Goal: Task Accomplishment & Management: Use online tool/utility

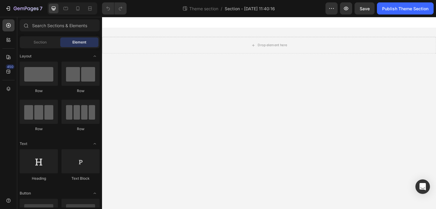
click at [236, 12] on div "Theme section / Section - [DATE] 11:40:16" at bounding box center [228, 8] width 194 height 12
click at [235, 10] on span "Section - [DATE] 11:40:16" at bounding box center [250, 8] width 50 height 6
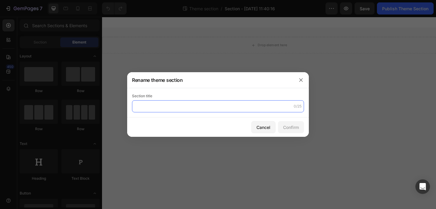
click at [139, 109] on input "text" at bounding box center [218, 106] width 172 height 12
type input "dir-section"
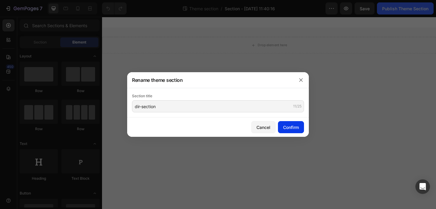
click at [293, 130] on div "Confirm" at bounding box center [291, 127] width 16 height 6
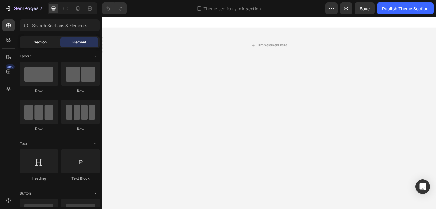
click at [41, 39] on div "Section" at bounding box center [40, 43] width 38 height 10
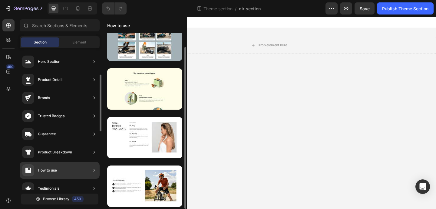
scroll to position [209, 0]
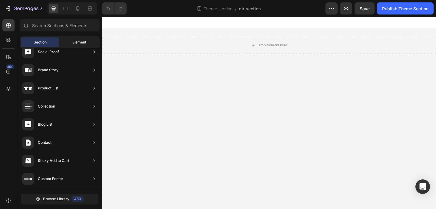
click at [83, 38] on div "Element" at bounding box center [79, 43] width 38 height 10
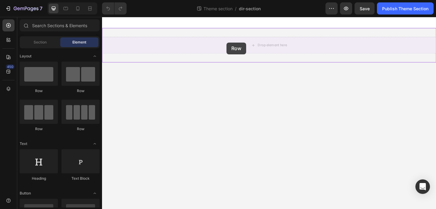
drag, startPoint x: 171, startPoint y: 93, endPoint x: 237, endPoint y: 45, distance: 82.1
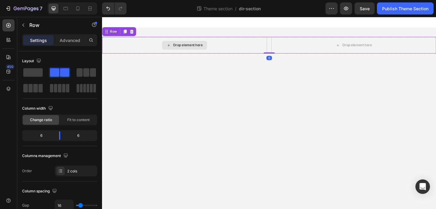
click at [168, 44] on div "Drop element here" at bounding box center [191, 48] width 49 height 10
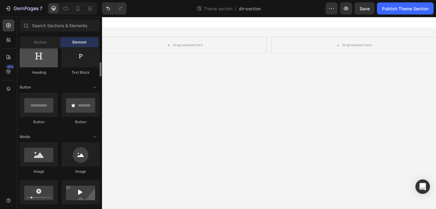
scroll to position [110, 0]
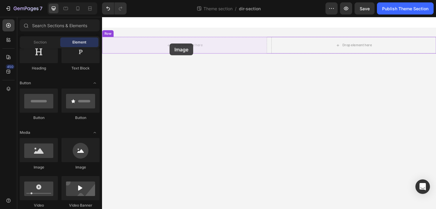
drag, startPoint x: 176, startPoint y: 166, endPoint x: 175, endPoint y: 46, distance: 120.1
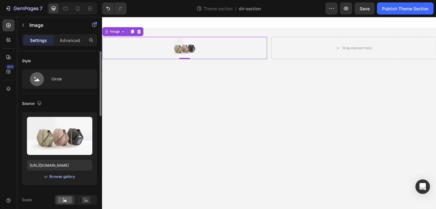
click at [51, 177] on div "Browse gallery" at bounding box center [62, 176] width 26 height 5
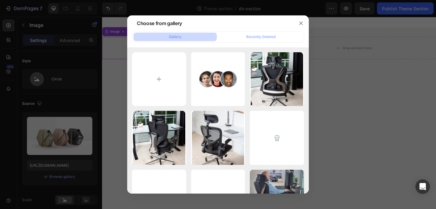
type input "C:\fakepath\Rectangle 76.png"
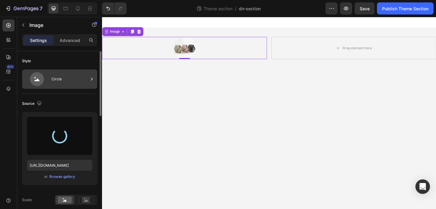
click at [53, 78] on div "Circle" at bounding box center [69, 79] width 37 height 14
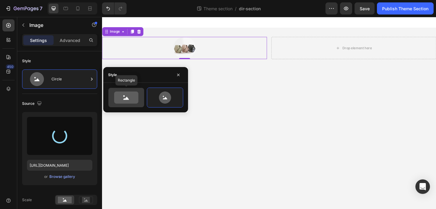
click at [131, 90] on div at bounding box center [126, 97] width 36 height 19
type input "100"
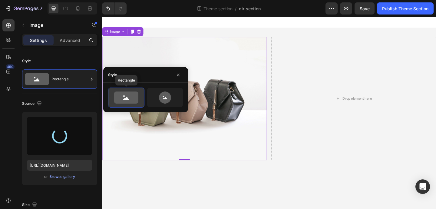
type input "[URL][DOMAIN_NAME]"
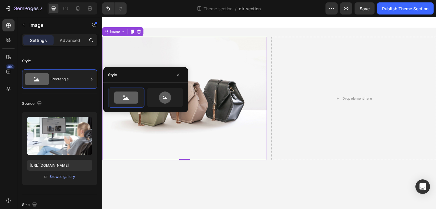
scroll to position [0, 0]
click at [74, 51] on div "Settings Advanced" at bounding box center [59, 42] width 85 height 17
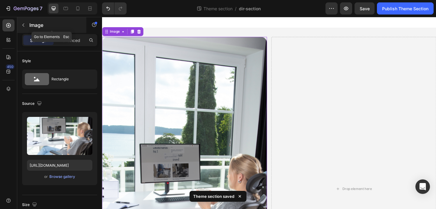
click at [23, 27] on icon "button" at bounding box center [23, 25] width 5 height 5
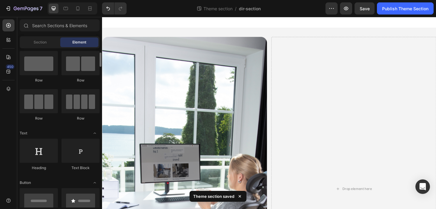
scroll to position [16, 0]
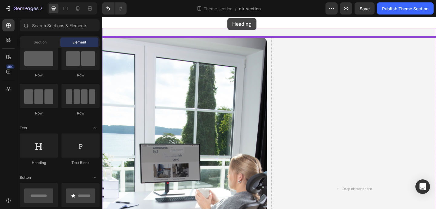
drag, startPoint x: 133, startPoint y: 168, endPoint x: 238, endPoint y: 18, distance: 183.2
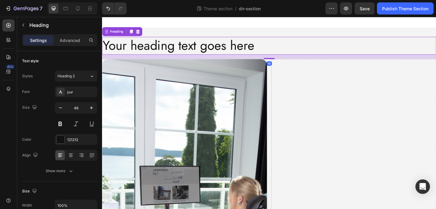
click at [153, 44] on h2 "Your heading text goes here" at bounding box center [283, 48] width 363 height 19
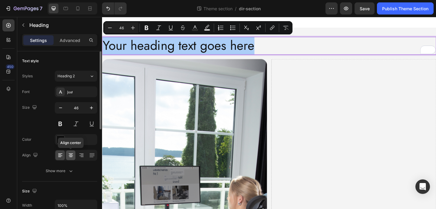
click at [69, 154] on icon at bounding box center [71, 154] width 4 height 1
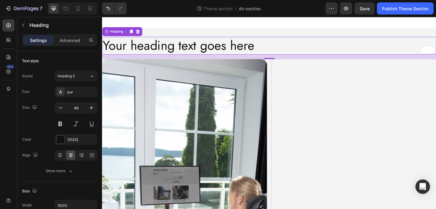
click at [171, 44] on p "Your heading text goes here" at bounding box center [284, 48] width 362 height 18
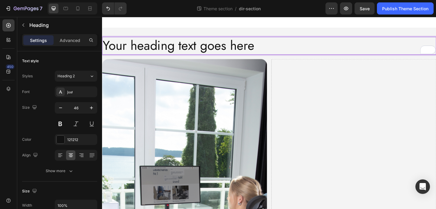
click at [171, 44] on p "Your heading text goes here" at bounding box center [284, 48] width 362 height 18
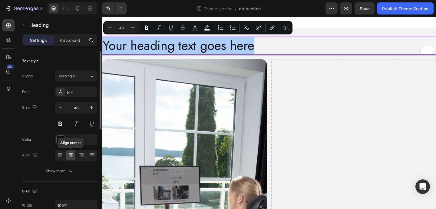
click at [69, 154] on icon at bounding box center [71, 154] width 4 height 1
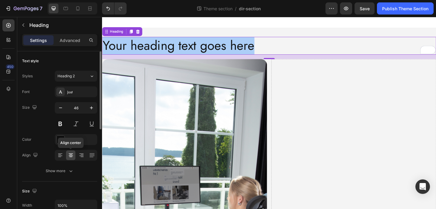
click at [69, 154] on icon at bounding box center [71, 154] width 4 height 1
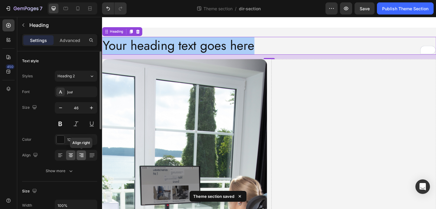
click at [83, 155] on icon at bounding box center [81, 156] width 6 height 6
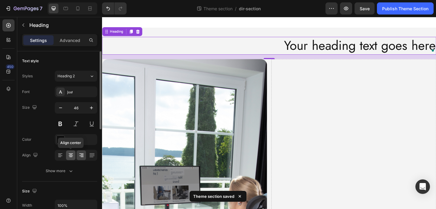
click at [75, 155] on div at bounding box center [70, 156] width 9 height 10
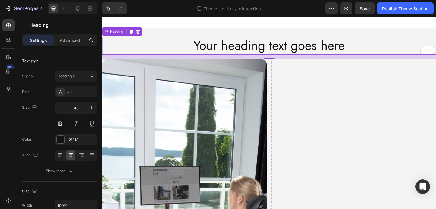
click at [248, 51] on p "Your heading text goes here" at bounding box center [284, 48] width 362 height 18
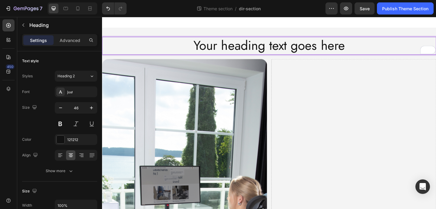
click at [248, 51] on p "Your heading text goes here" at bounding box center [284, 48] width 362 height 18
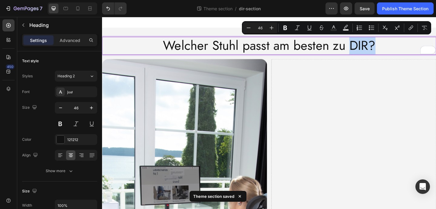
drag, startPoint x: 369, startPoint y: 50, endPoint x: 396, endPoint y: 50, distance: 26.6
click at [396, 50] on p "Welcher Stuhl passt am besten zu DIR?" at bounding box center [284, 48] width 362 height 18
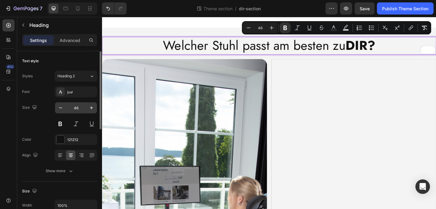
click at [77, 105] on input "46" at bounding box center [76, 108] width 20 height 11
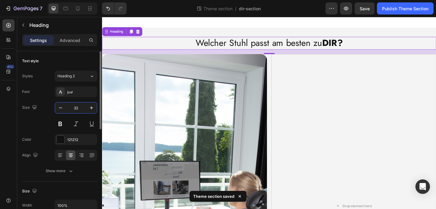
type input "32"
click at [59, 56] on div "Text style Styles Heading 2 Font Jost Size 32 Color 121212 Align Show more" at bounding box center [59, 116] width 75 height 130
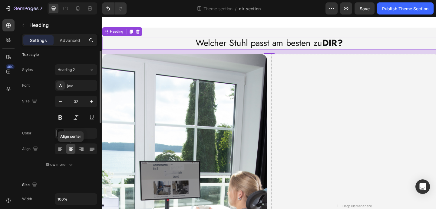
scroll to position [0, 0]
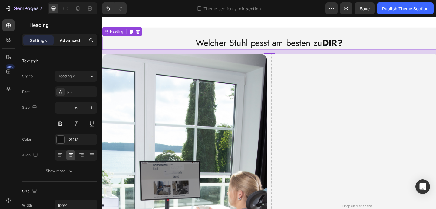
click at [77, 39] on p "Advanced" at bounding box center [70, 40] width 21 height 6
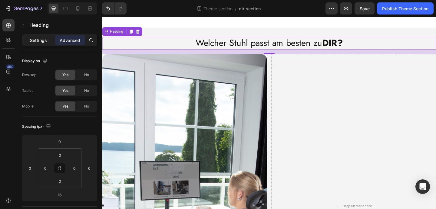
click at [45, 41] on p "Settings" at bounding box center [38, 40] width 17 height 6
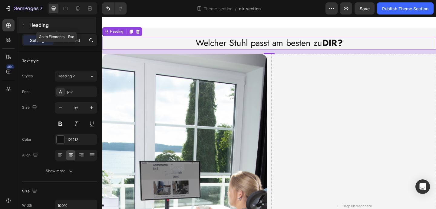
click at [24, 22] on button "button" at bounding box center [23, 25] width 10 height 10
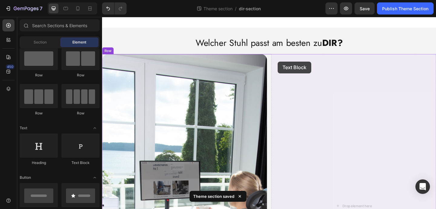
drag, startPoint x: 174, startPoint y: 161, endPoint x: 293, endPoint y: 66, distance: 152.2
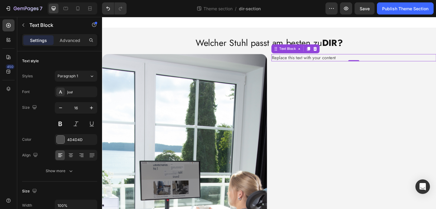
click at [334, 63] on div "Replace this text with your content" at bounding box center [375, 61] width 179 height 8
click at [334, 63] on p "Replace this text with your content" at bounding box center [376, 61] width 178 height 7
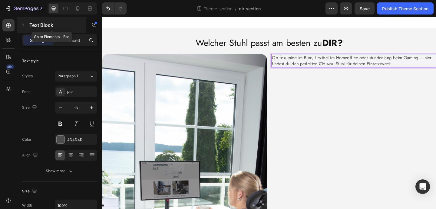
click at [25, 29] on button "button" at bounding box center [23, 25] width 10 height 10
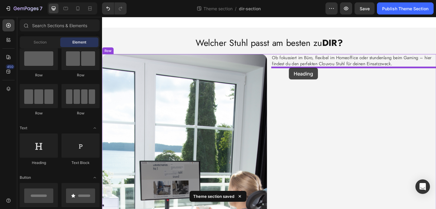
drag, startPoint x: 146, startPoint y: 168, endPoint x: 305, endPoint y: 72, distance: 185.8
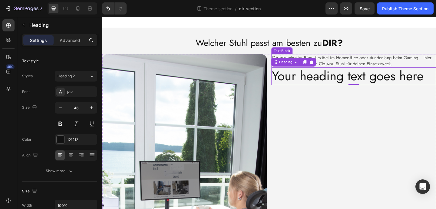
click at [345, 65] on p "Ob fokussiert im Büro, flexibel im Homeoffice oder stundenlang beim Gaming – hi…" at bounding box center [376, 65] width 178 height 14
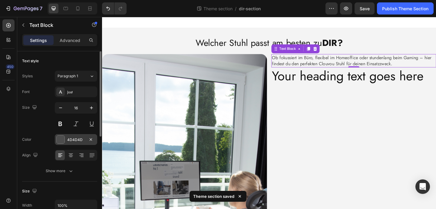
click at [61, 141] on div at bounding box center [61, 140] width 8 height 8
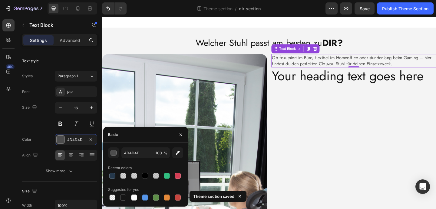
click at [112, 181] on div "4D4D4D 100 % Recent colors Suggested for you" at bounding box center [145, 175] width 75 height 54
click at [113, 175] on div at bounding box center [112, 176] width 6 height 6
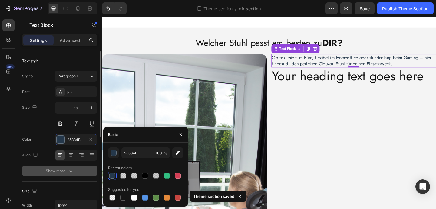
click at [76, 169] on button "Show more" at bounding box center [59, 171] width 75 height 11
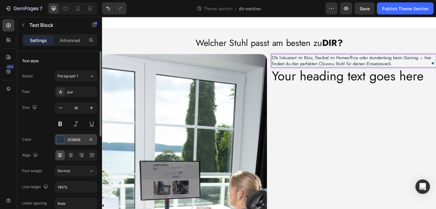
click at [67, 138] on div "25384B" at bounding box center [76, 139] width 42 height 11
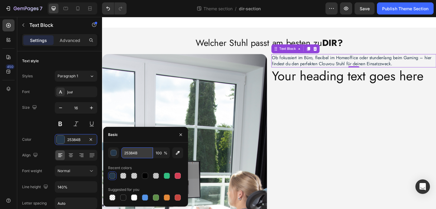
click at [145, 149] on input "25384B" at bounding box center [136, 153] width 31 height 11
paste input "#"
type input "#25384B"
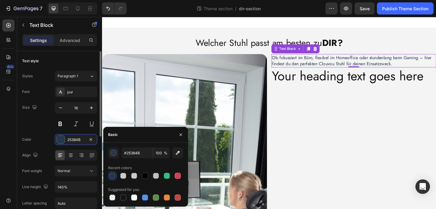
click at [46, 120] on div "Size 16" at bounding box center [59, 115] width 75 height 27
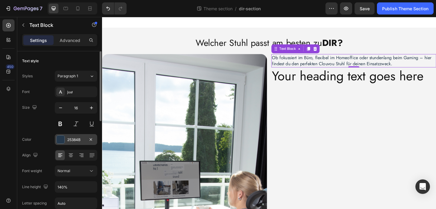
click at [62, 136] on div at bounding box center [61, 140] width 8 height 8
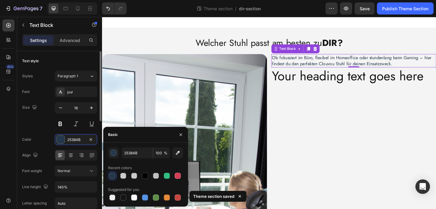
click at [38, 125] on div "Size 16" at bounding box center [59, 115] width 75 height 27
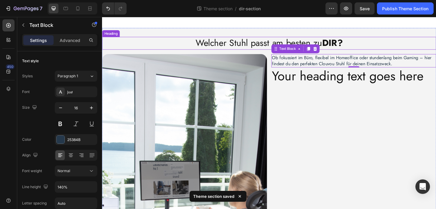
click at [232, 47] on p "Welcher Stuhl passt am besten zu DIR?" at bounding box center [284, 45] width 362 height 13
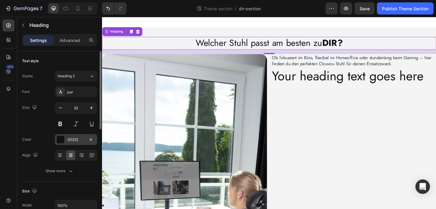
click at [62, 136] on div at bounding box center [61, 140] width 8 height 8
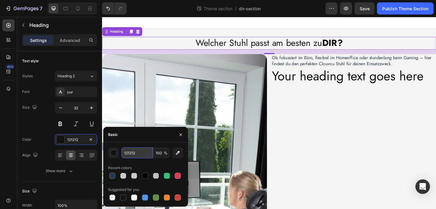
click at [127, 150] on input "121212" at bounding box center [136, 153] width 31 height 11
paste input "#25384B"
type input "#25384B"
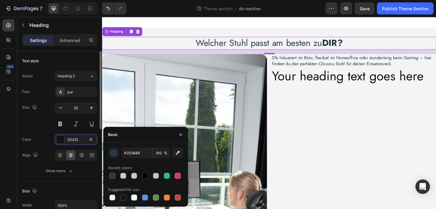
click at [31, 123] on div "Size 32" at bounding box center [59, 115] width 75 height 27
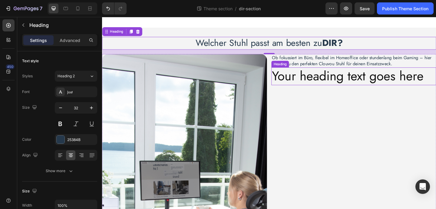
click at [311, 78] on h2 "Your heading text goes here" at bounding box center [375, 81] width 179 height 19
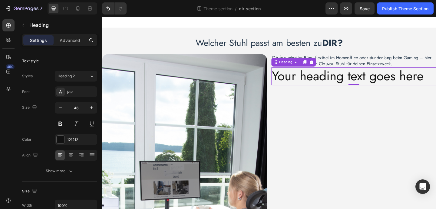
click at [330, 74] on h2 "Your heading text goes here" at bounding box center [375, 81] width 179 height 19
click at [330, 74] on p "Your heading text goes here" at bounding box center [376, 82] width 178 height 18
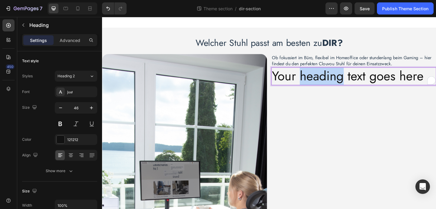
click at [330, 74] on p "Your heading text goes here" at bounding box center [376, 82] width 178 height 18
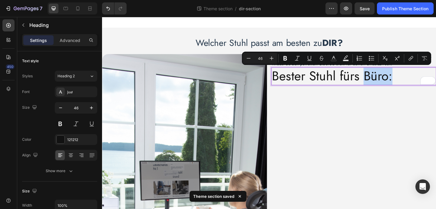
drag, startPoint x: 387, startPoint y: 86, endPoint x: 416, endPoint y: 85, distance: 28.7
click at [416, 85] on p "Bester Stuhl fürs Büro:" at bounding box center [376, 82] width 178 height 18
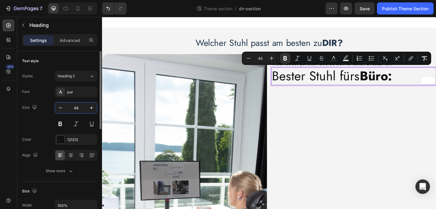
click at [84, 105] on input "46" at bounding box center [76, 108] width 20 height 11
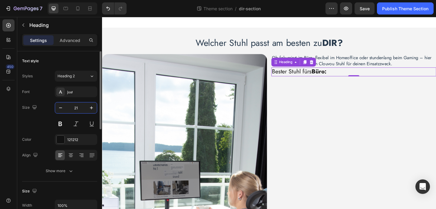
type input "21"
click at [44, 129] on div "Size 21" at bounding box center [59, 115] width 75 height 27
click at [59, 138] on div at bounding box center [61, 140] width 8 height 8
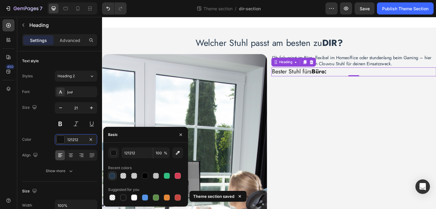
click at [113, 177] on div at bounding box center [112, 176] width 6 height 6
type input "25384B"
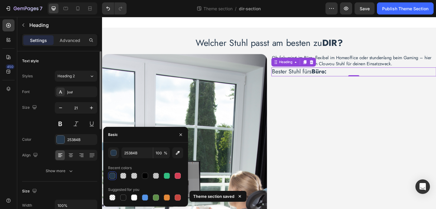
click at [69, 181] on div "Text style Styles Heading 2 Font Jost Size 21 Color 25384B Align Show more" at bounding box center [59, 116] width 75 height 130
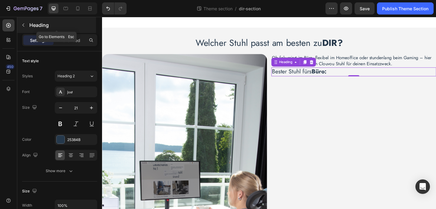
click at [25, 27] on icon "button" at bounding box center [23, 25] width 5 height 5
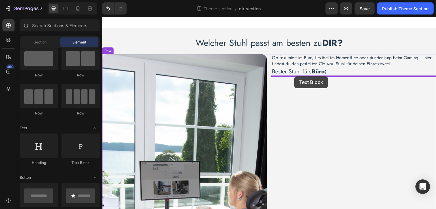
drag, startPoint x: 183, startPoint y: 168, endPoint x: 311, endPoint y: 81, distance: 154.8
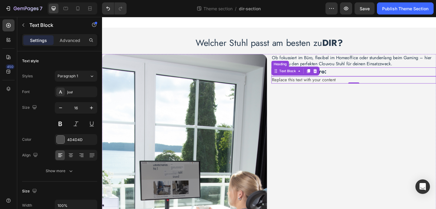
click at [340, 82] on div "Replace this text with your content" at bounding box center [375, 86] width 179 height 8
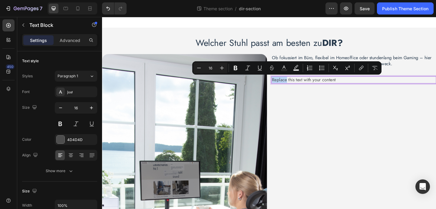
click at [338, 82] on div "Replace this text with your content" at bounding box center [375, 86] width 179 height 8
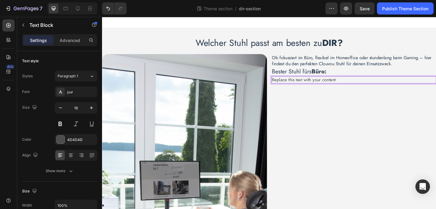
click at [338, 82] on div "Replace this text with your content" at bounding box center [375, 86] width 179 height 8
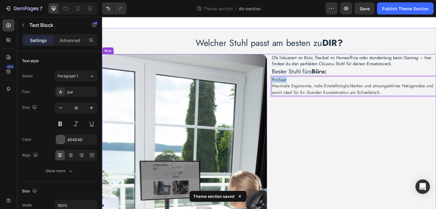
drag, startPoint x: 303, startPoint y: 85, endPoint x: 284, endPoint y: 86, distance: 19.1
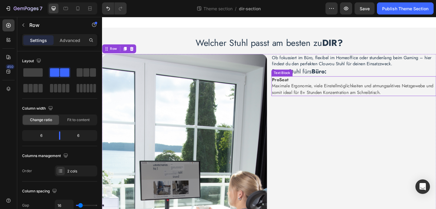
click at [328, 100] on p "ProSeat [PERSON_NAME], viele Einstellmöglichkeiten und atmungsaktives Netzgeweb…" at bounding box center [376, 92] width 178 height 20
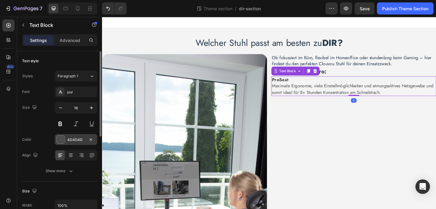
click at [61, 137] on div at bounding box center [61, 140] width 8 height 8
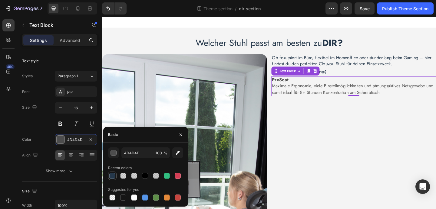
click at [110, 176] on div at bounding box center [112, 176] width 6 height 6
type input "25384B"
click at [90, 180] on div "Text style Styles Paragraph 1 Font Jost Size 16 Color 25384B Align Show more" at bounding box center [59, 116] width 75 height 130
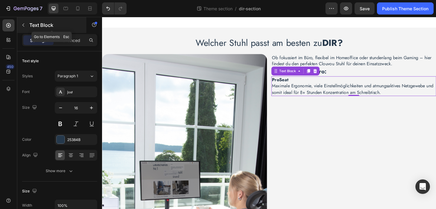
click at [25, 22] on button "button" at bounding box center [23, 25] width 10 height 10
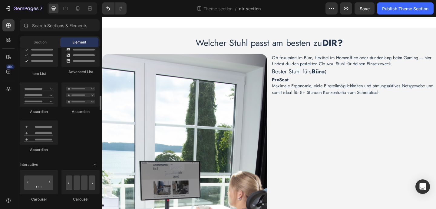
scroll to position [490, 0]
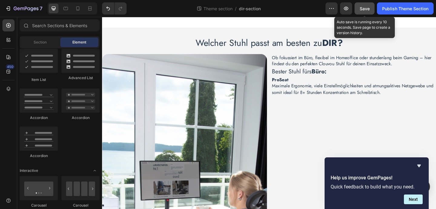
click at [360, 7] on span "Save" at bounding box center [364, 8] width 10 height 5
